Goal: Task Accomplishment & Management: Manage account settings

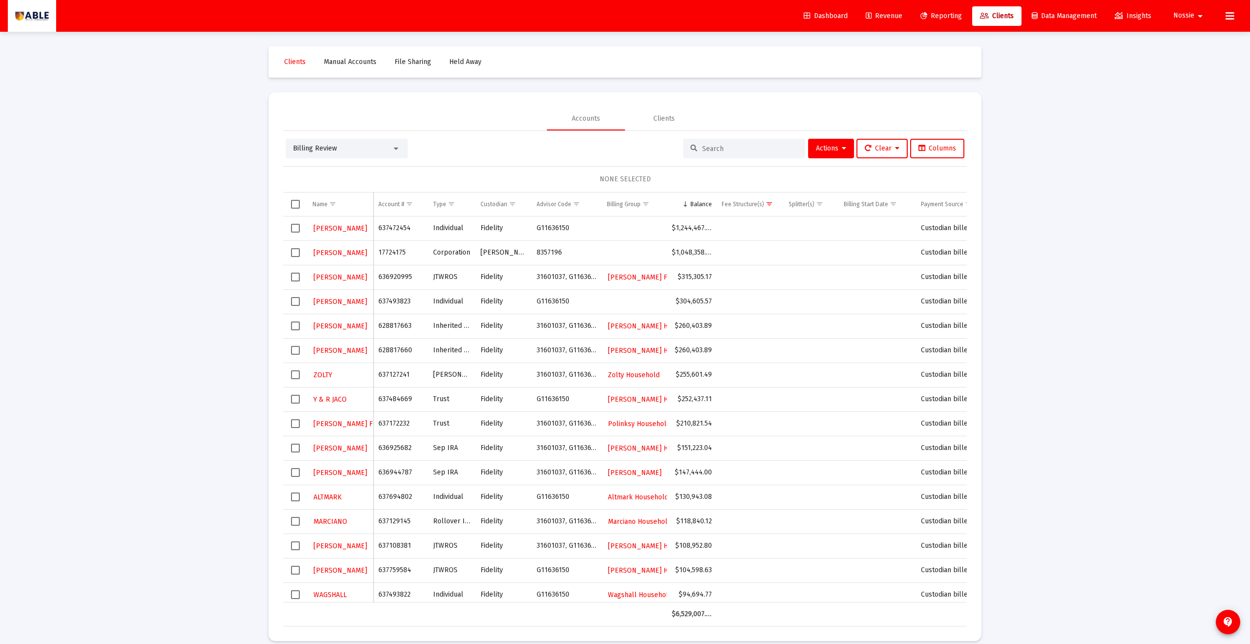
scroll to position [5, 0]
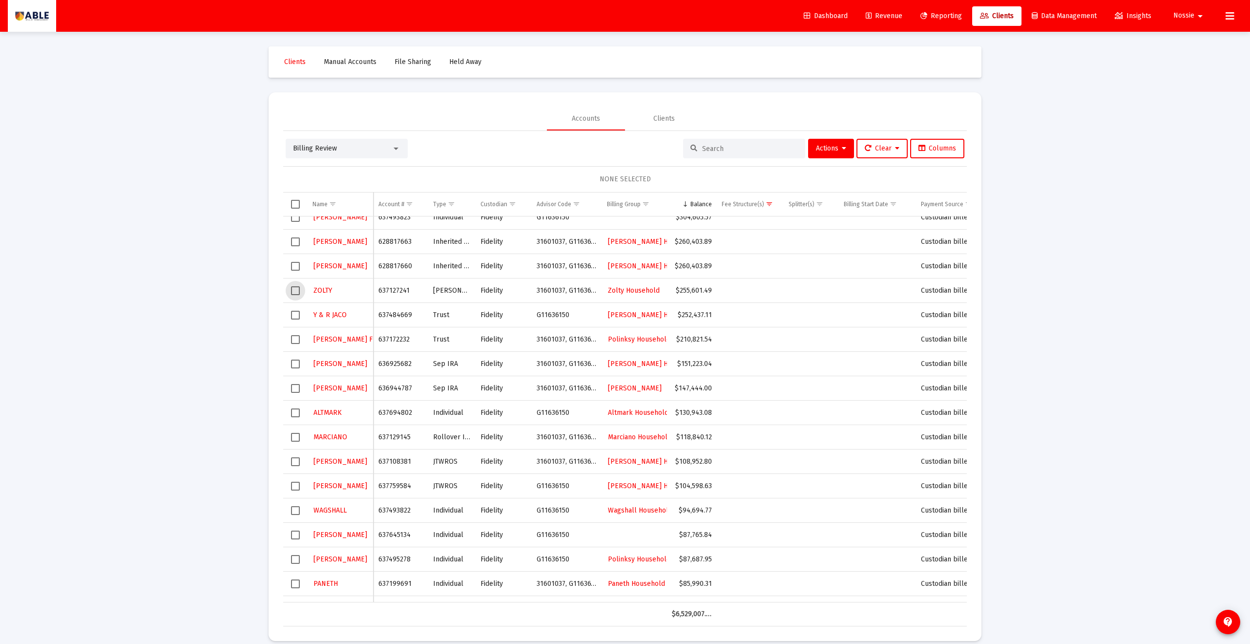
click at [295, 291] on span "Select row" at bounding box center [295, 290] width 9 height 9
click at [826, 142] on button "Actions" at bounding box center [831, 149] width 46 height 20
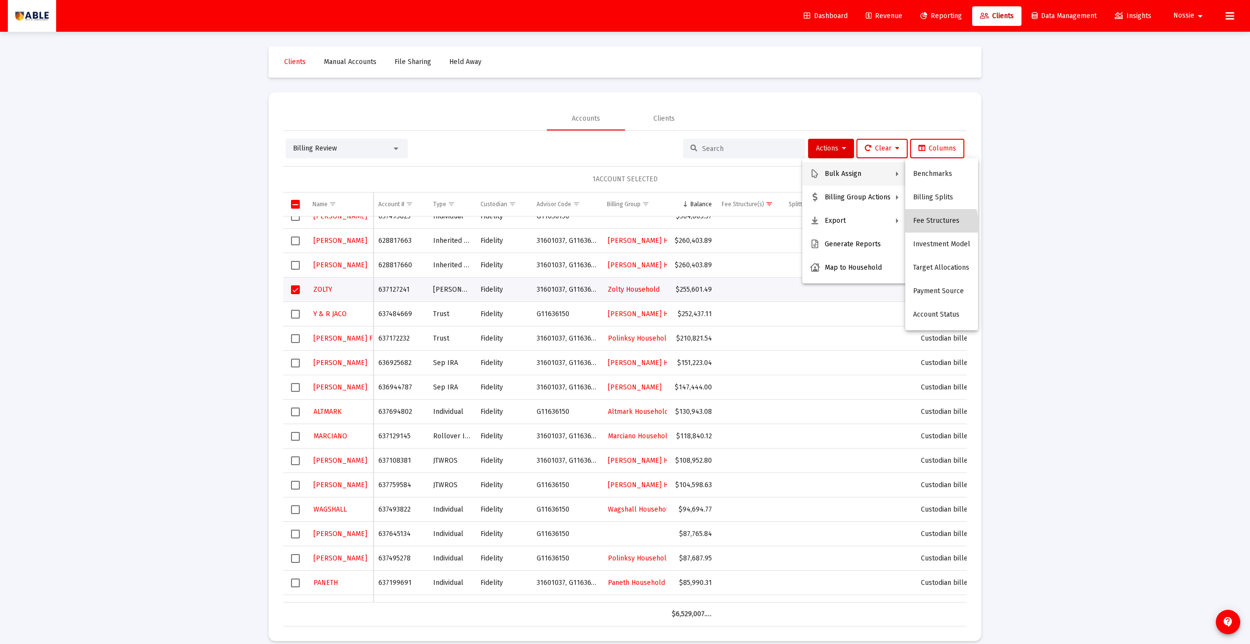
click at [931, 224] on button "Fee Structures" at bounding box center [941, 220] width 73 height 23
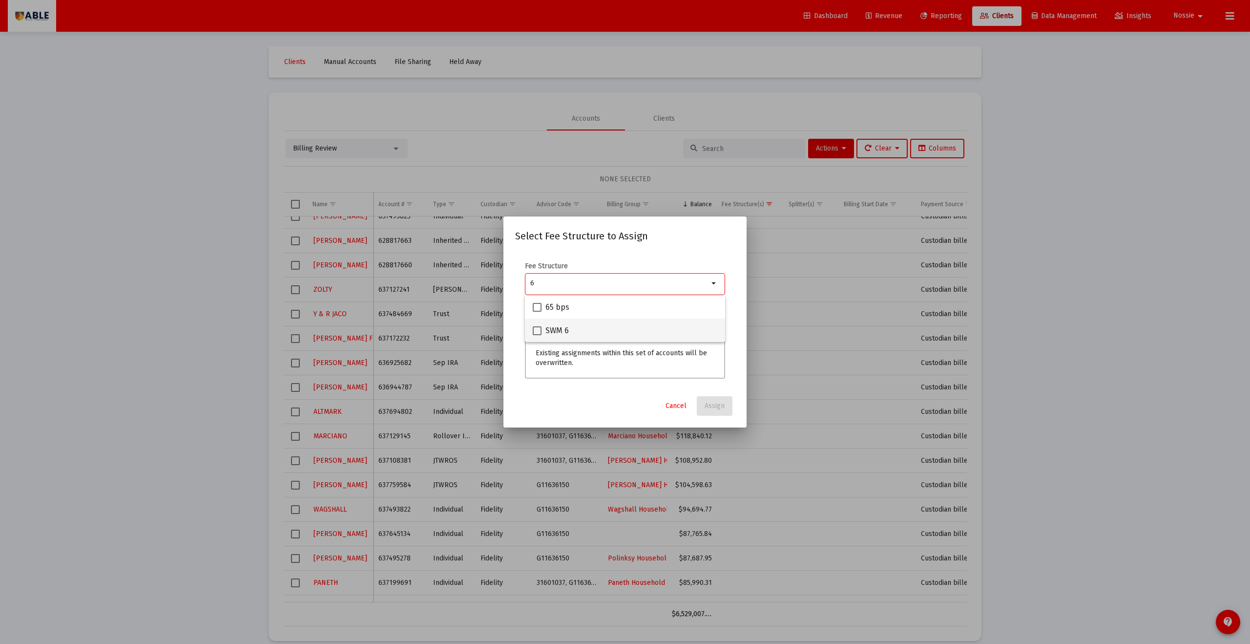
type input "6"
click at [599, 334] on div "SWM 6" at bounding box center [625, 329] width 185 height 23
checkbox input "true"
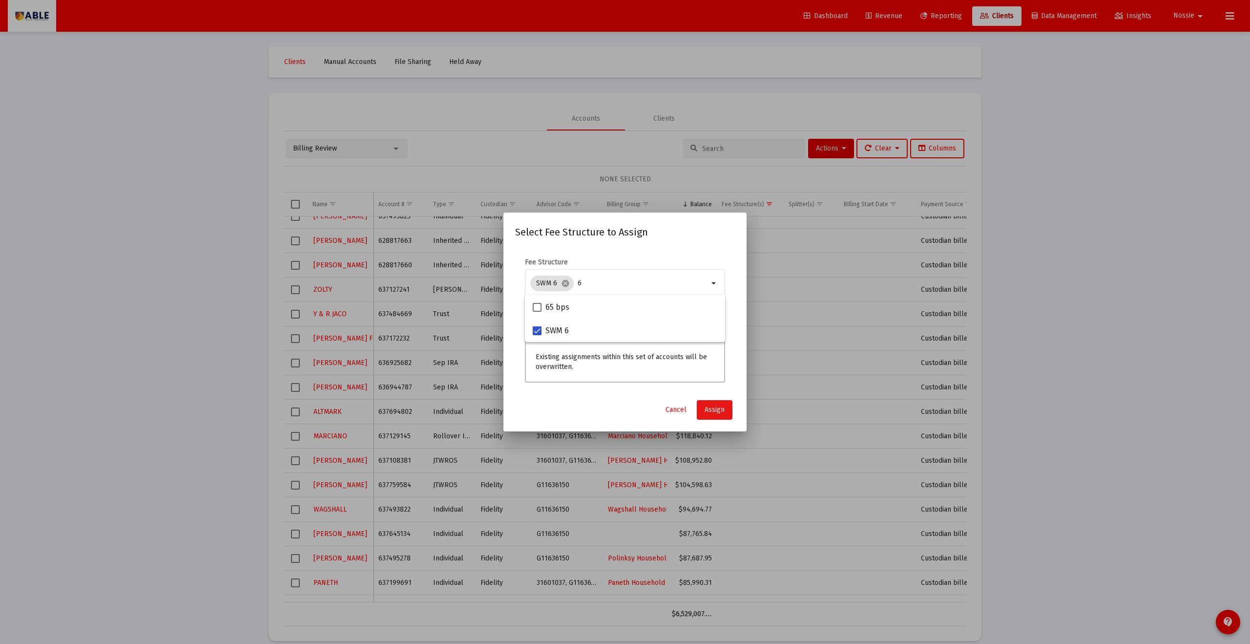
click at [716, 413] on span "Assign" at bounding box center [715, 409] width 20 height 8
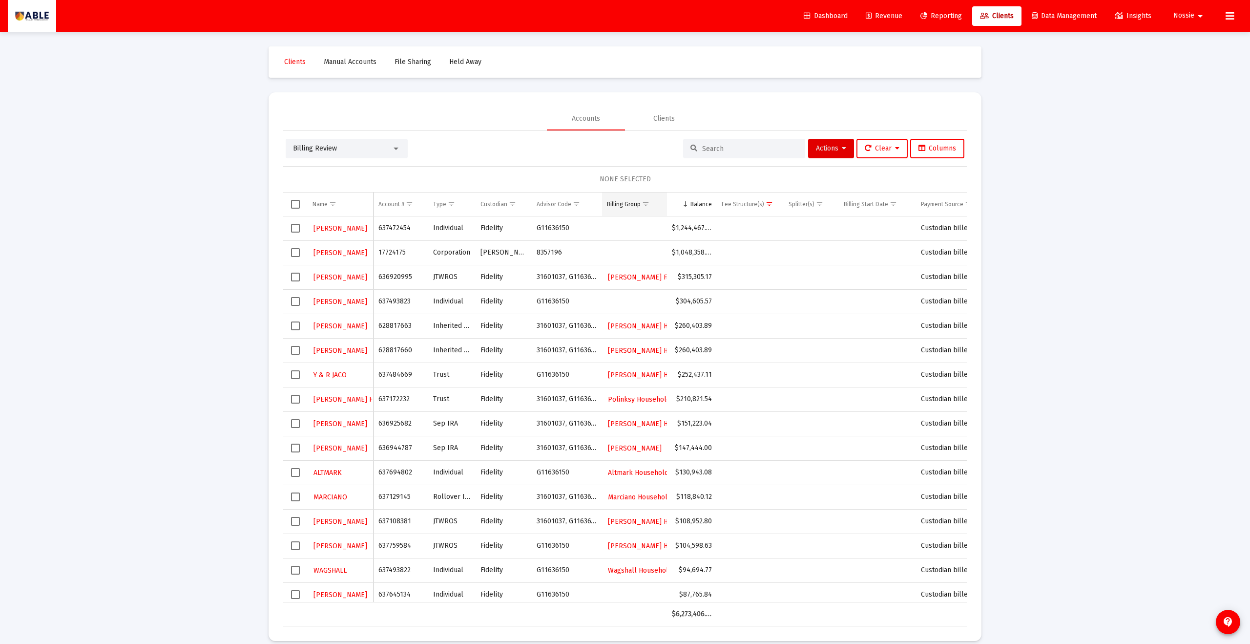
click at [645, 205] on span "Show filter options for column 'Billing Group'" at bounding box center [645, 203] width 7 height 7
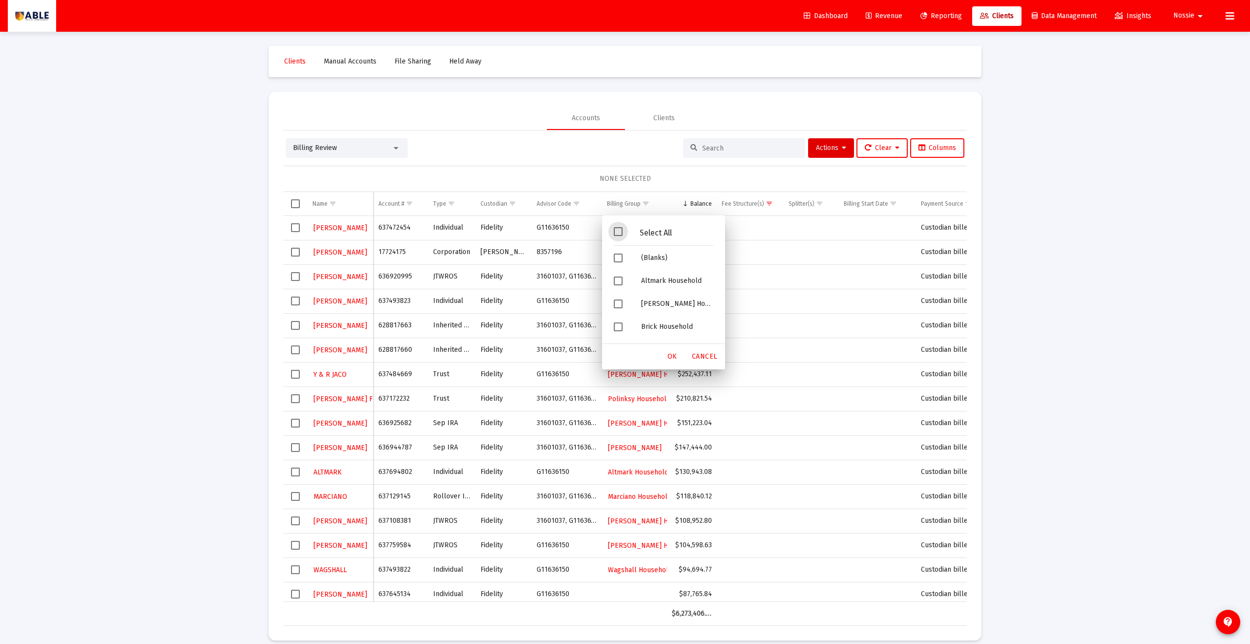
click at [621, 234] on span "Filter options" at bounding box center [618, 231] width 9 height 9
click at [619, 260] on span "Filter options" at bounding box center [618, 257] width 9 height 9
click at [672, 355] on span "OK" at bounding box center [673, 356] width 10 height 8
